Goal: Navigation & Orientation: Find specific page/section

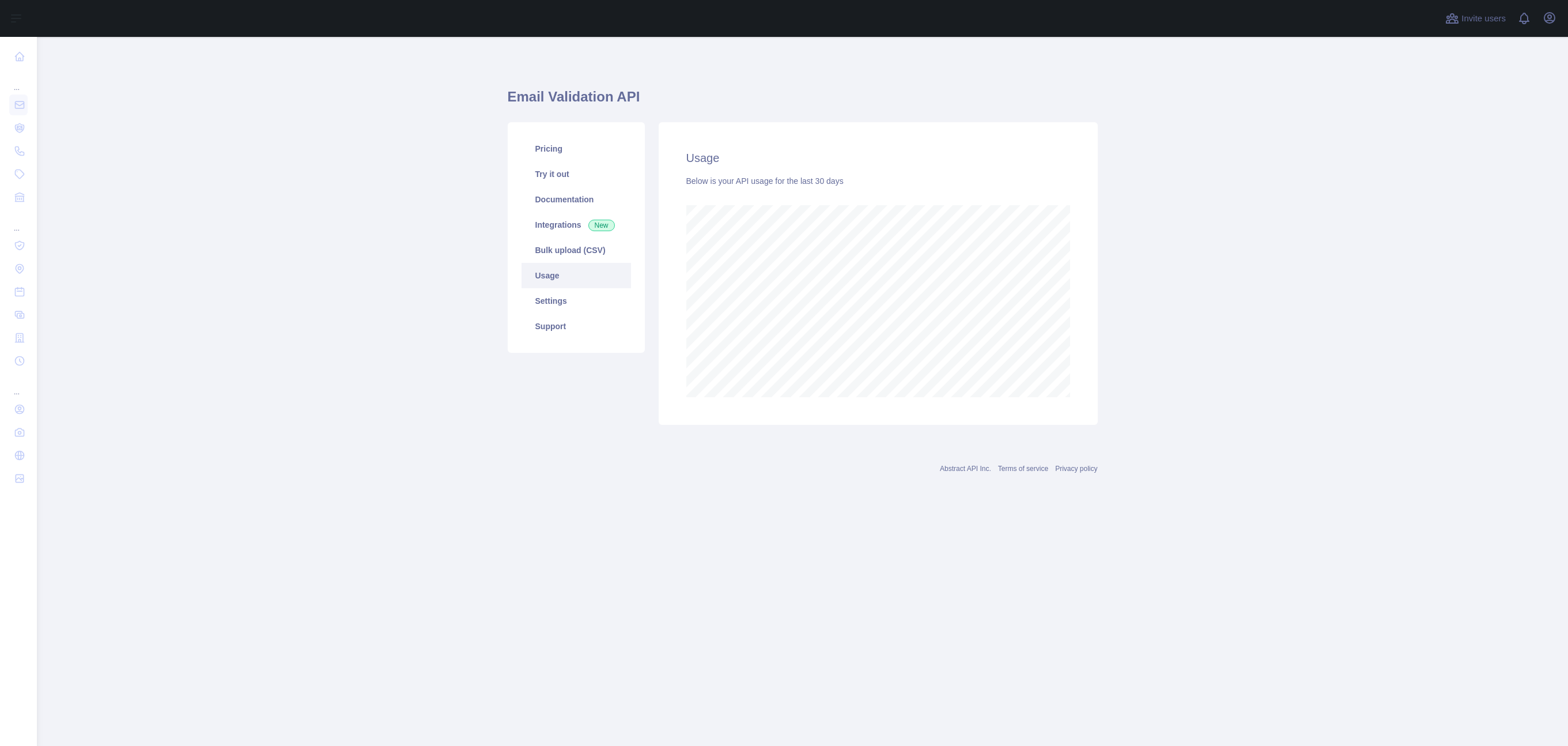
click at [338, 269] on main "Email Validation API Pricing Try it out Documentation Integrations New Bulk upl…" at bounding box center [802, 391] width 1531 height 709
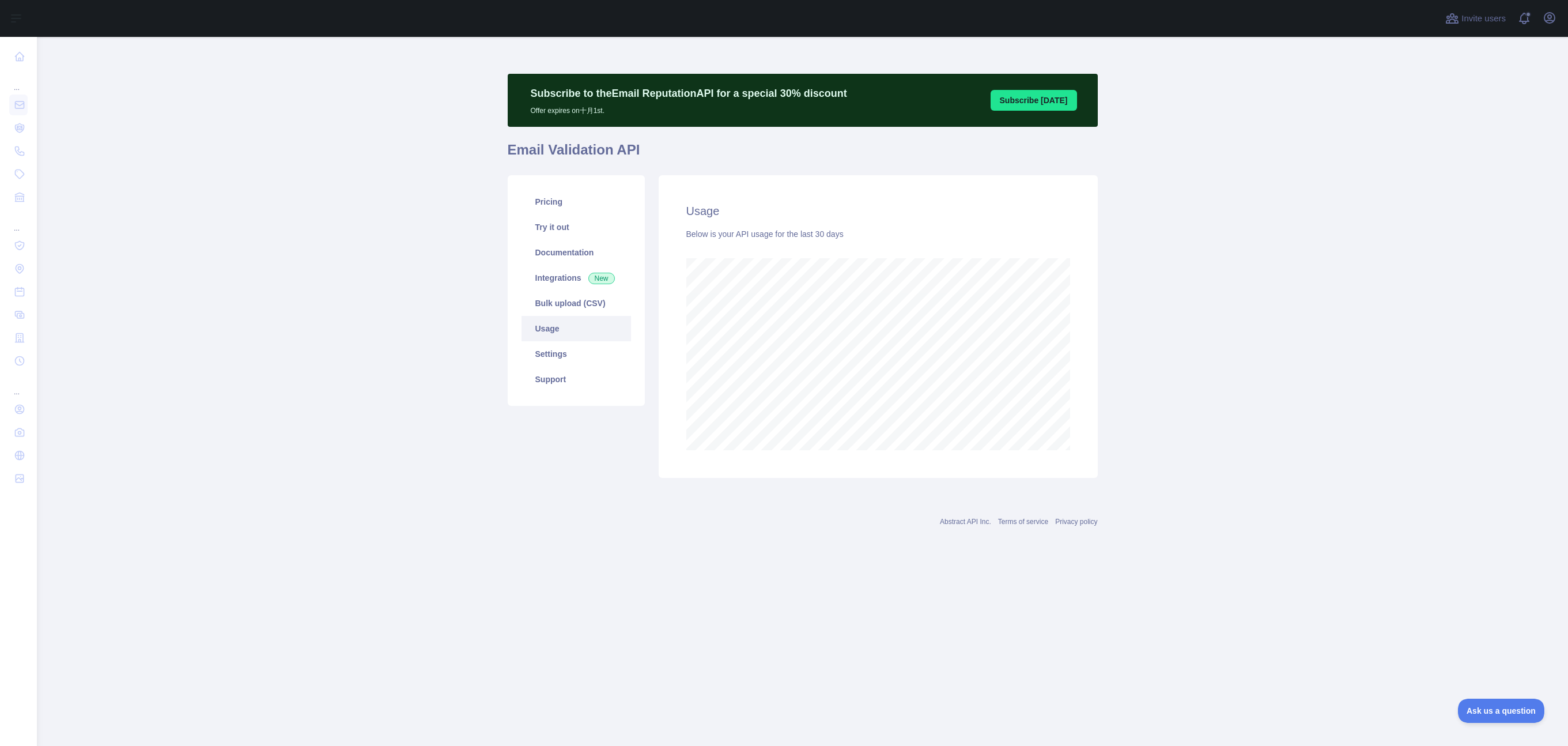
drag, startPoint x: 369, startPoint y: 461, endPoint x: 211, endPoint y: 102, distance: 392.2
click at [368, 458] on main "Subscribe to the Email Reputation API for a special 30 % discount Offer expires…" at bounding box center [802, 391] width 1531 height 709
click at [291, 127] on main "Subscribe to the Email Reputation API for a special 30 % discount Offer expires…" at bounding box center [802, 391] width 1531 height 709
click at [289, 171] on main "Subscribe to the Email Reputation API for a special 30 % discount Offer expires…" at bounding box center [802, 391] width 1531 height 709
click at [1280, 231] on main "Subscribe to the Email Reputation API for a special 30 % discount Offer expires…" at bounding box center [802, 391] width 1531 height 709
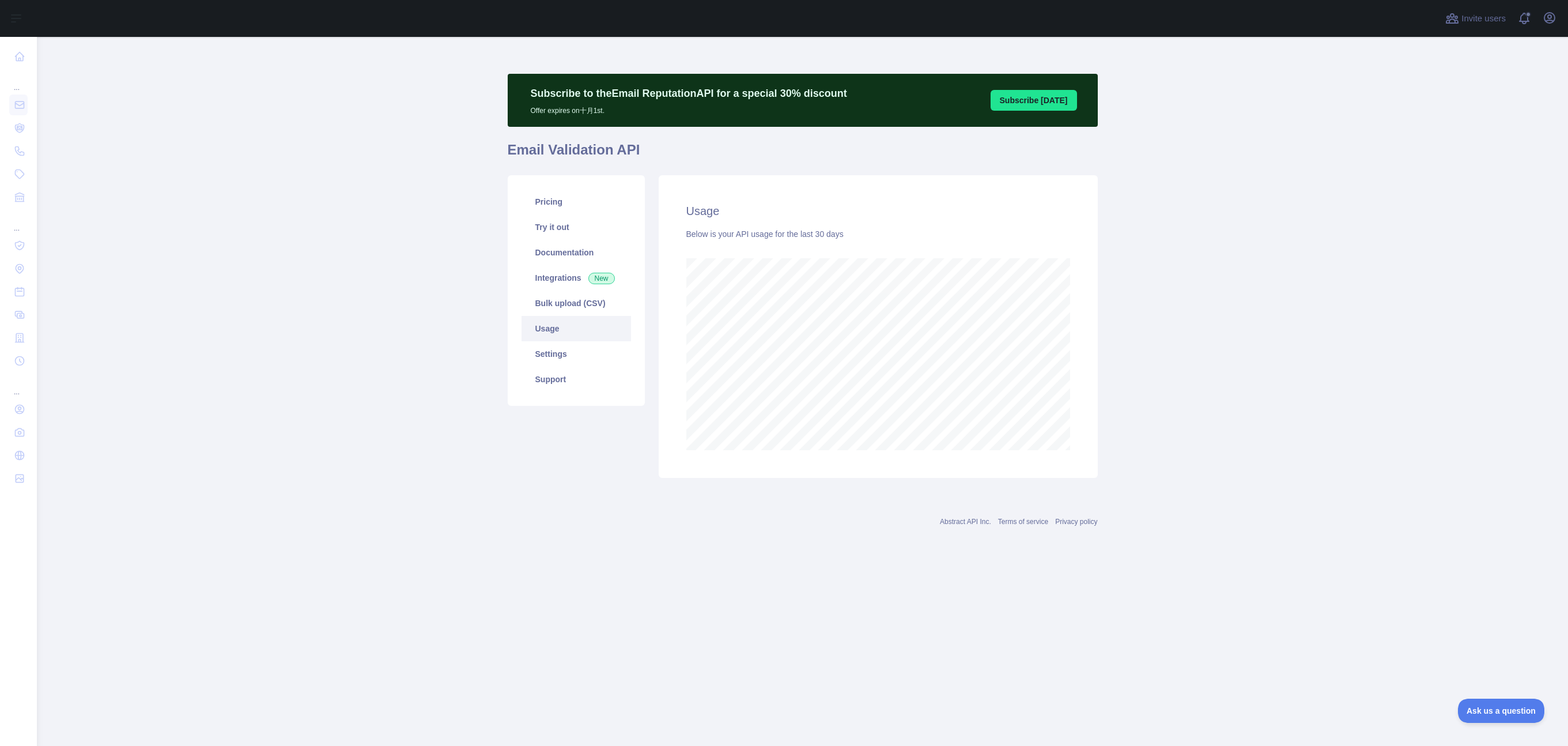
click at [170, 123] on main "Subscribe to the Email Reputation API for a special 30 % discount Offer expires…" at bounding box center [802, 391] width 1531 height 709
